Goal: Find specific page/section: Find specific page/section

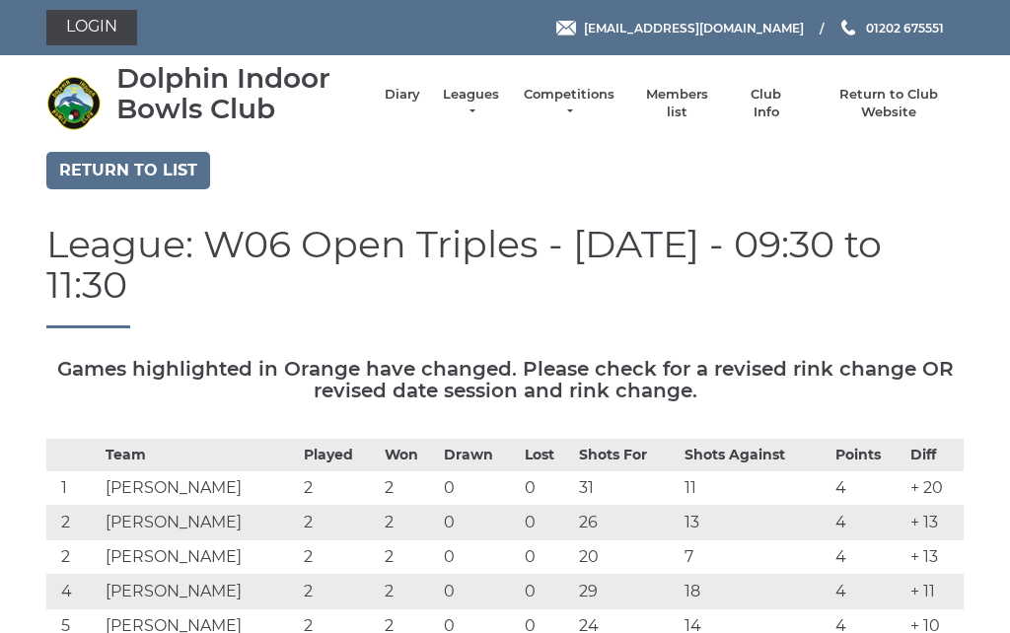
click at [416, 104] on link "Diary" at bounding box center [403, 95] width 36 height 18
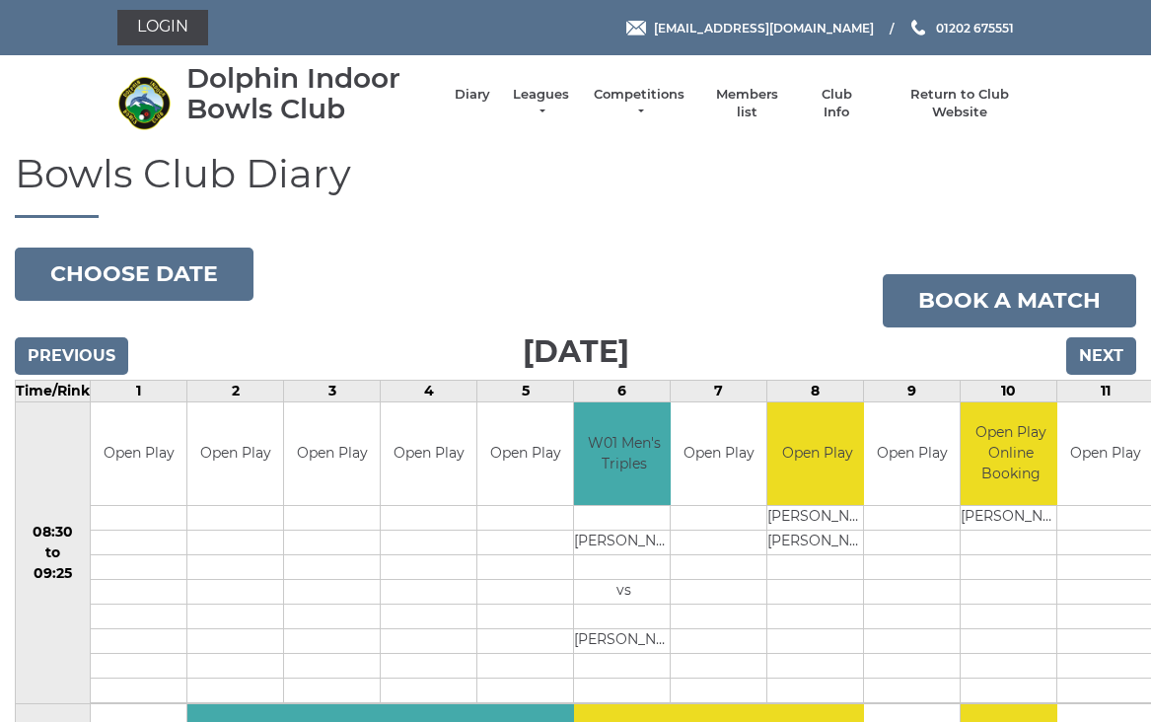
scroll to position [18, 0]
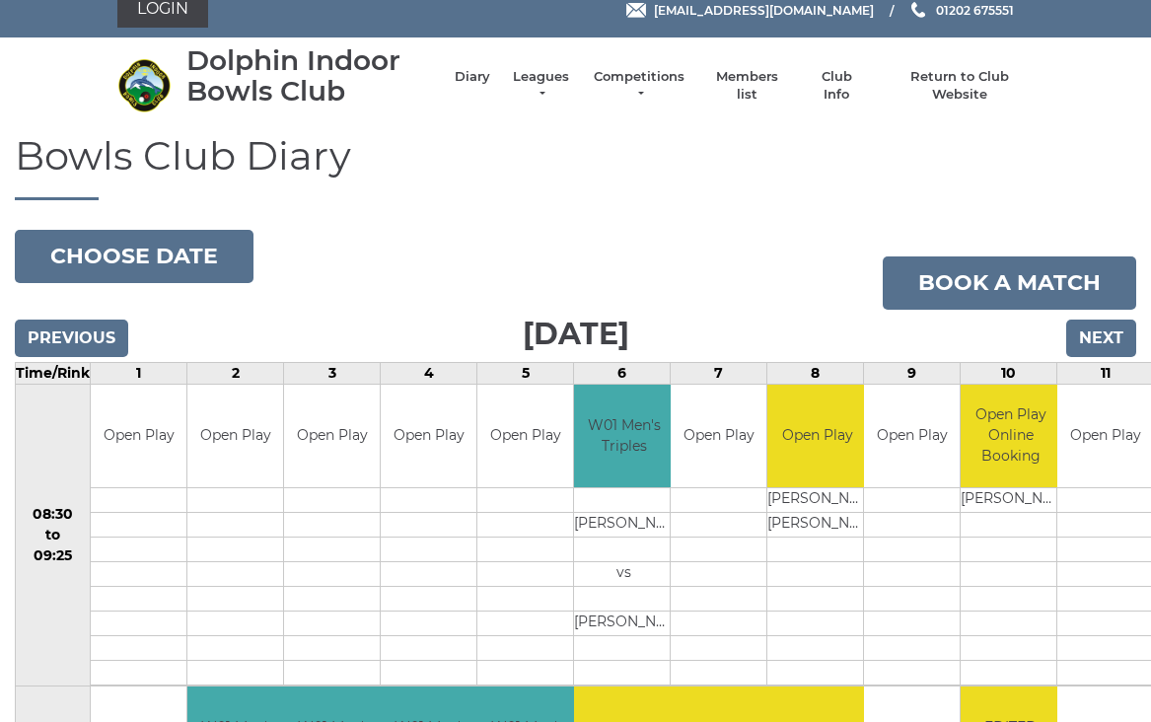
click at [1112, 343] on input "Next" at bounding box center [1101, 338] width 70 height 37
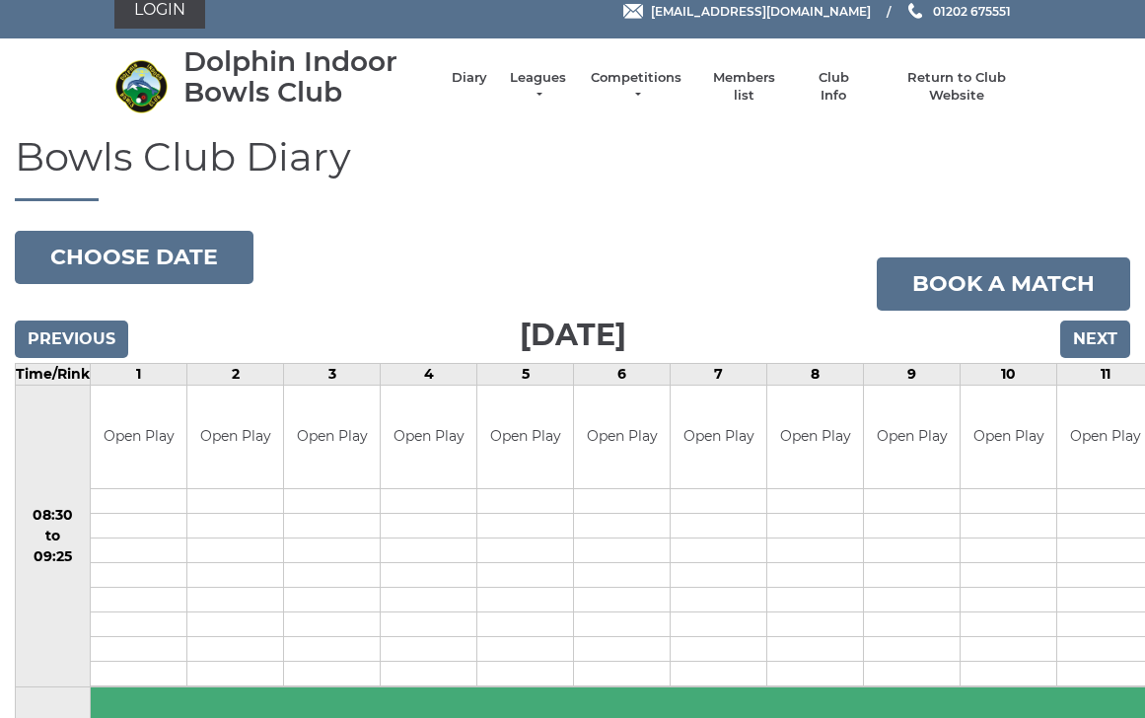
scroll to position [17, 0]
click at [1108, 338] on input "Next" at bounding box center [1095, 339] width 70 height 37
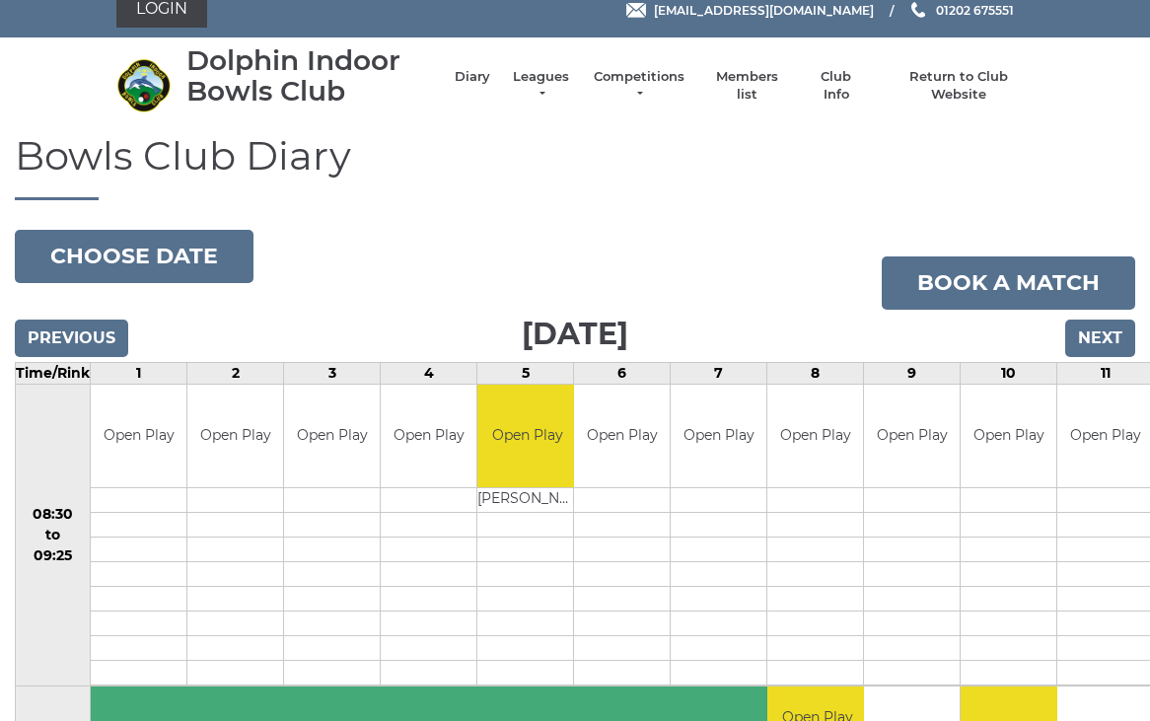
scroll to position [17, 0]
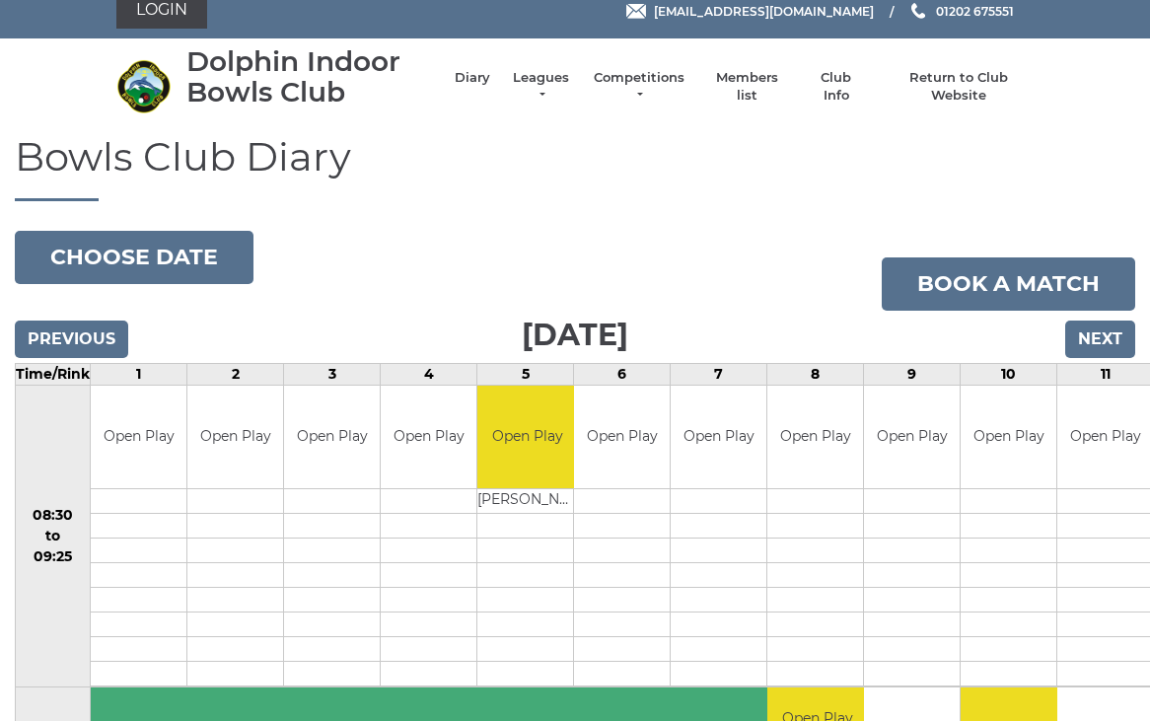
click at [1109, 339] on input "Next" at bounding box center [1100, 339] width 70 height 37
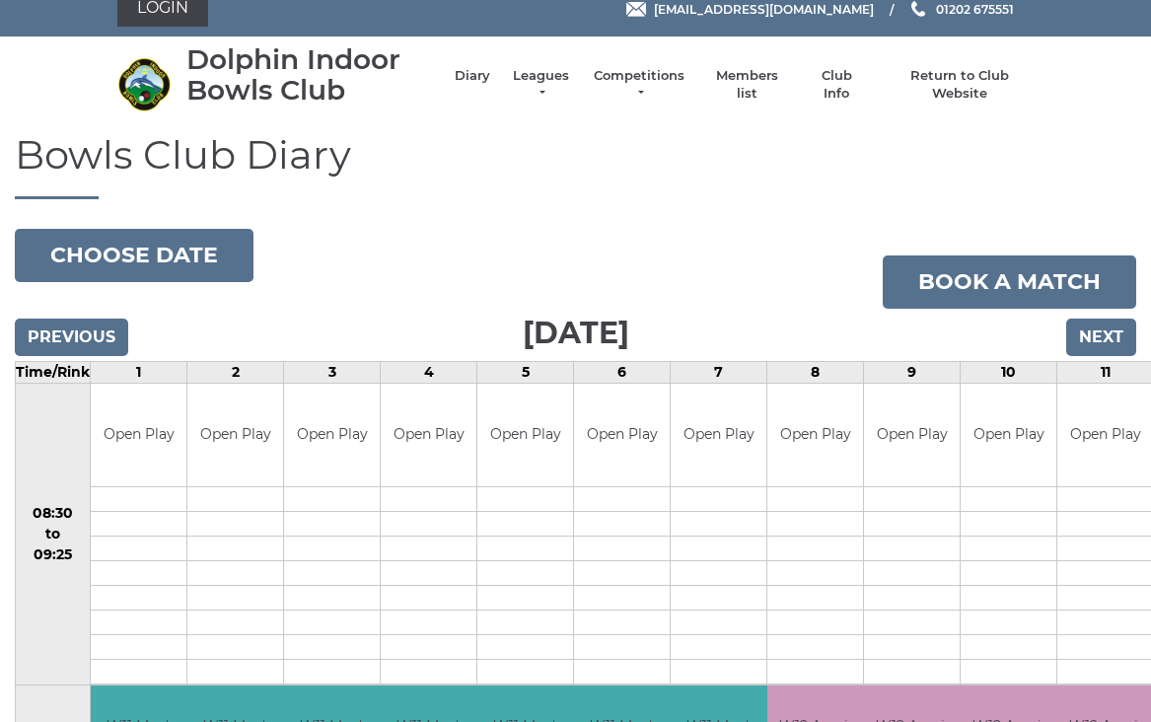
scroll to position [18, 0]
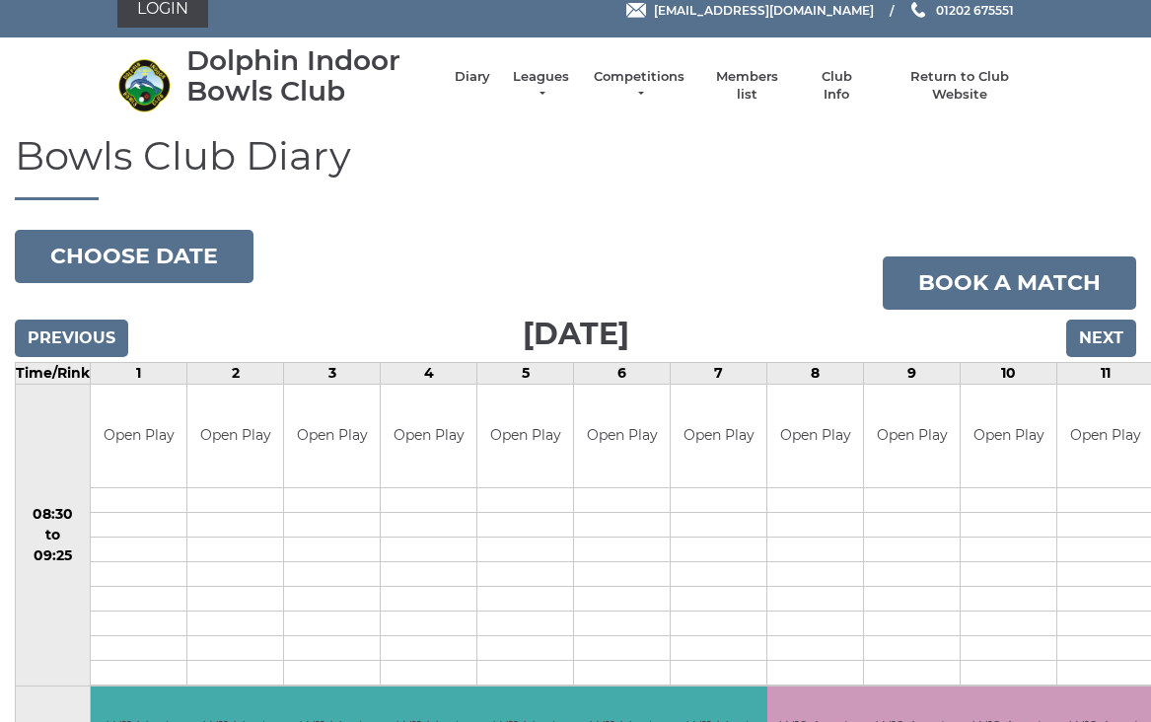
click at [1109, 341] on input "Next" at bounding box center [1101, 338] width 70 height 37
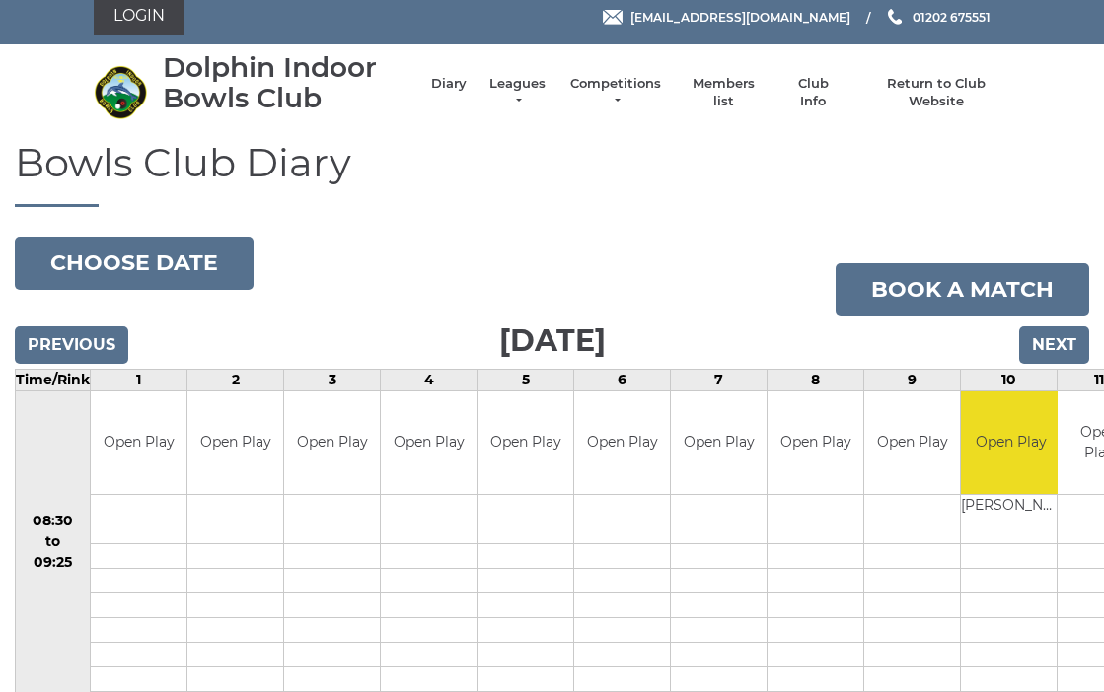
scroll to position [11, 0]
click at [1052, 345] on input "Next" at bounding box center [1054, 344] width 70 height 37
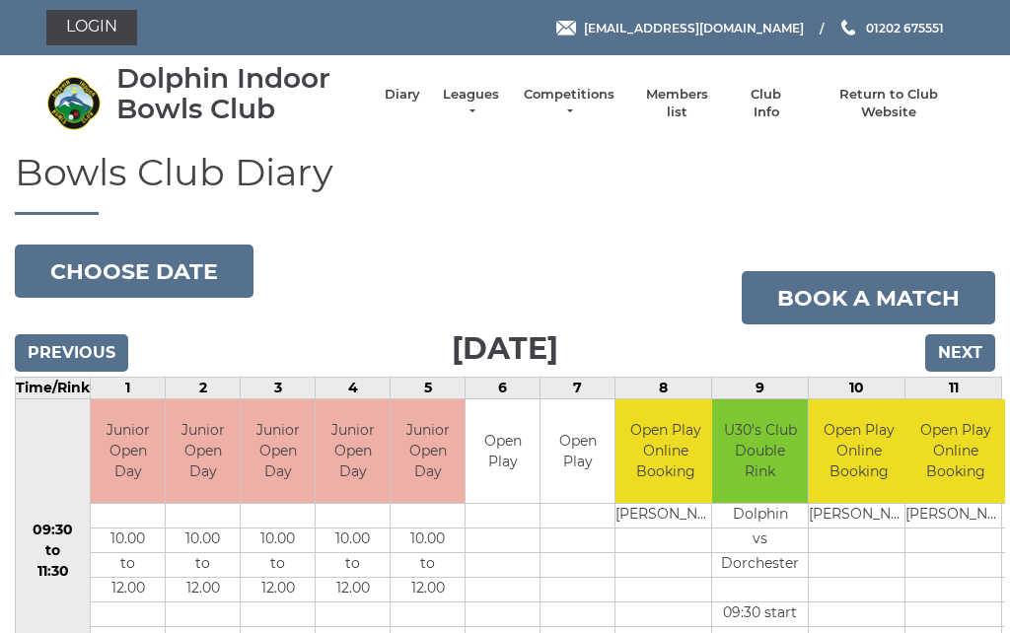
click at [967, 348] on input "Next" at bounding box center [960, 352] width 70 height 37
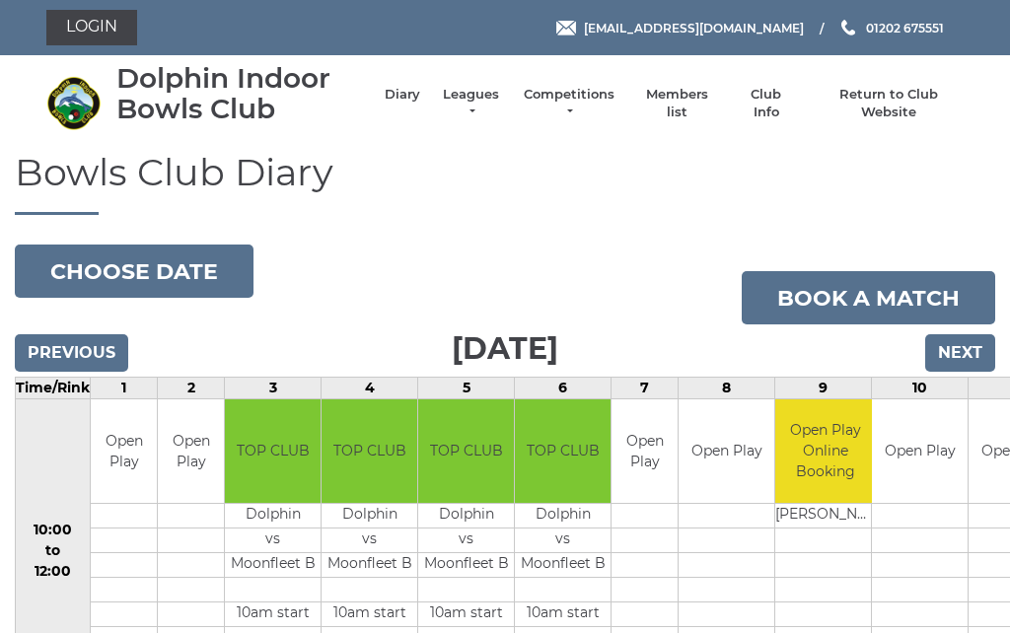
click at [964, 353] on input "Next" at bounding box center [960, 352] width 70 height 37
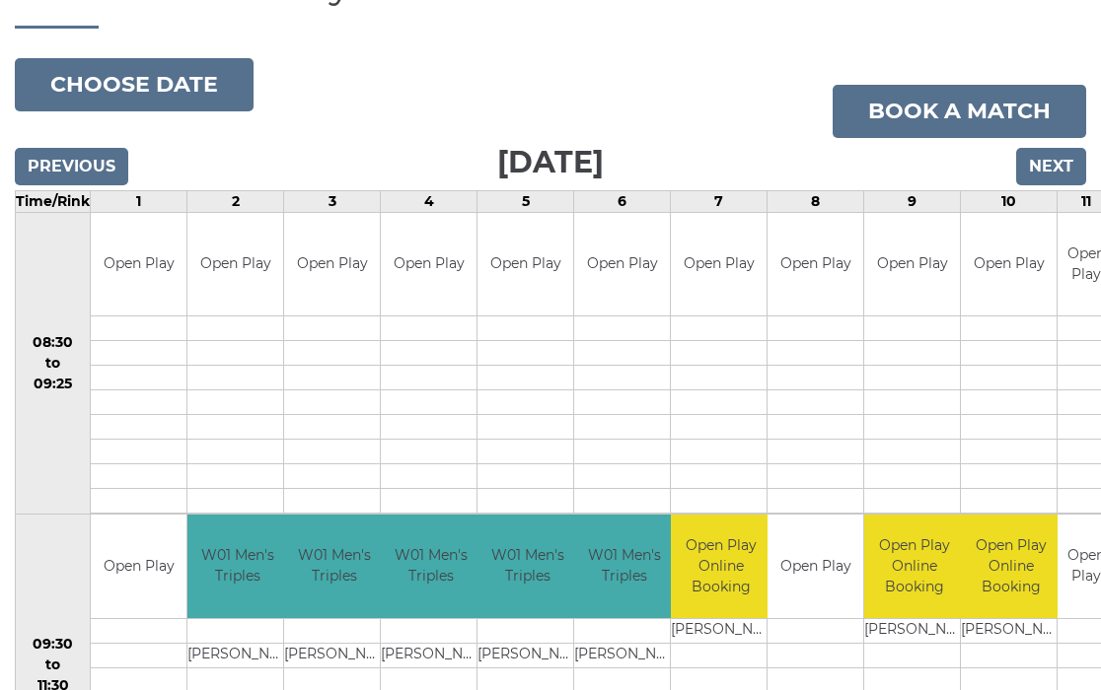
scroll to position [186, 0]
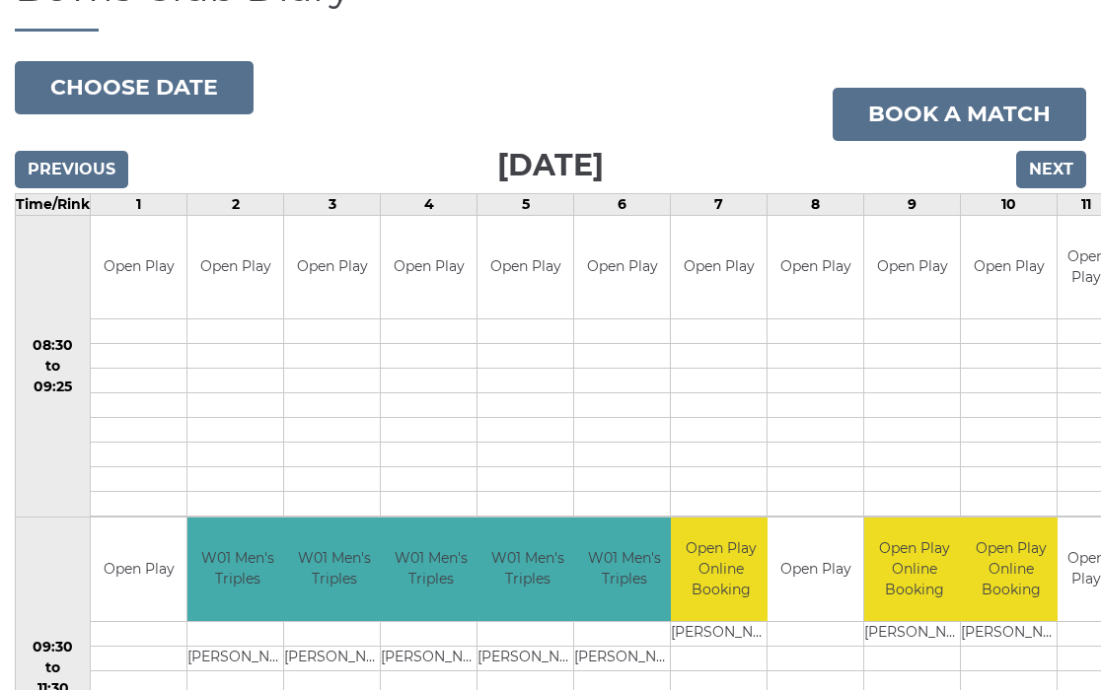
click at [1052, 167] on input "Next" at bounding box center [1051, 169] width 70 height 37
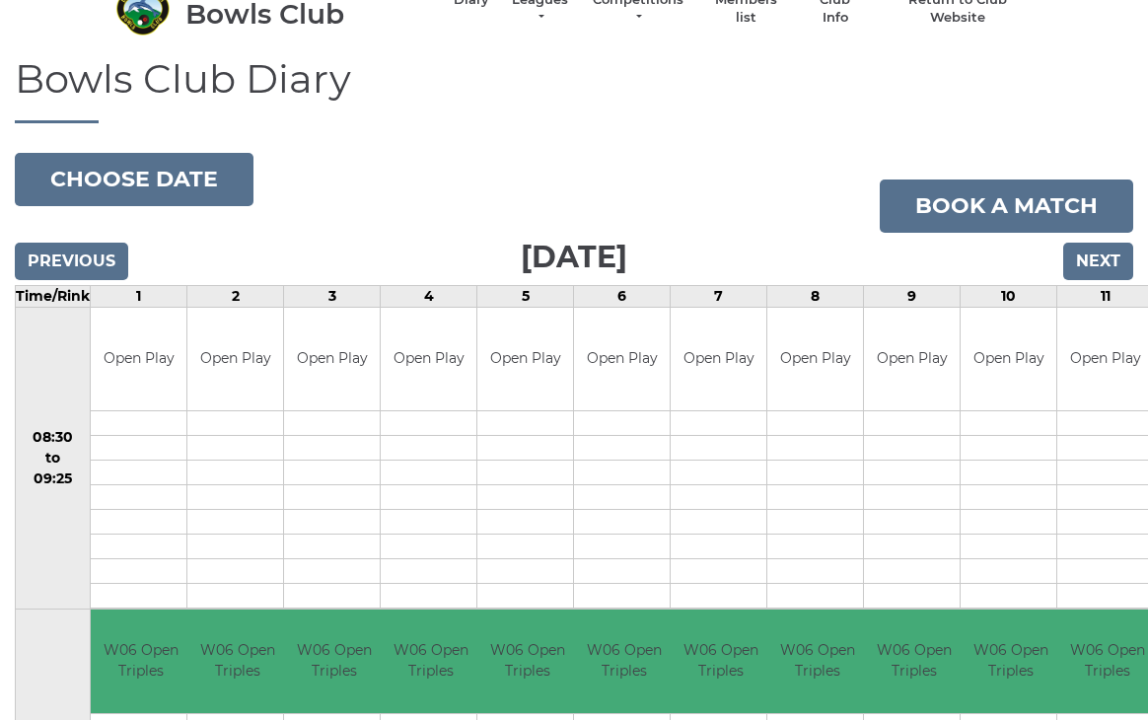
scroll to position [91, 0]
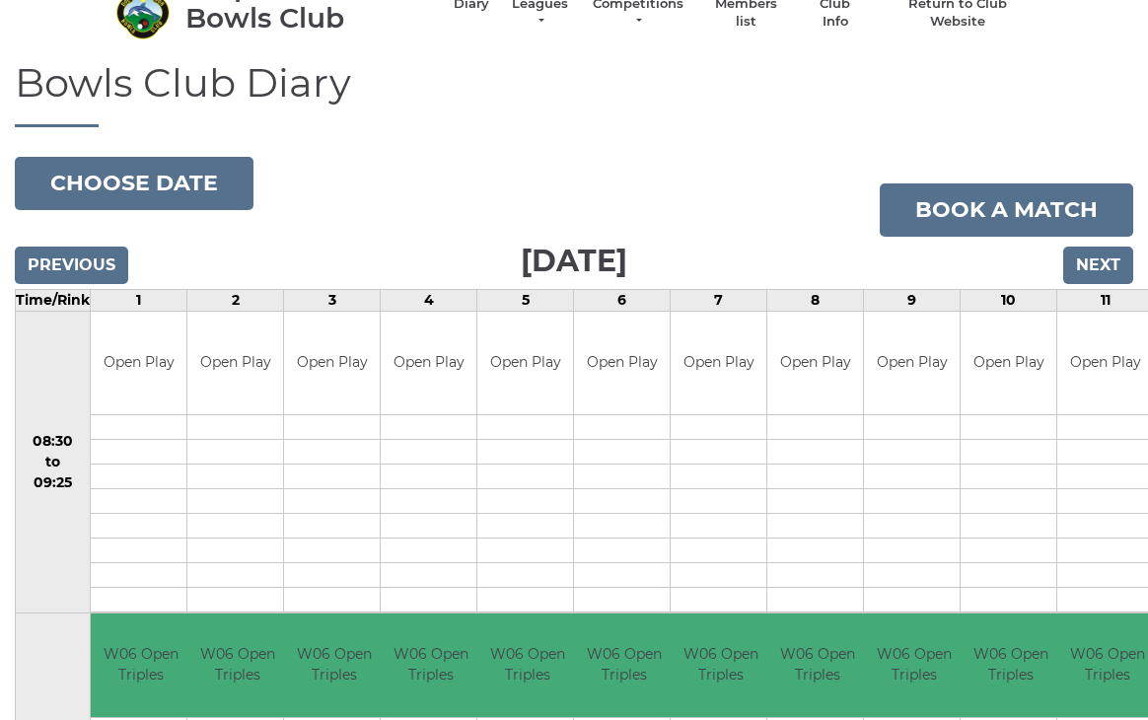
click at [1103, 261] on input "Next" at bounding box center [1098, 265] width 70 height 37
